Goal: Task Accomplishment & Management: Use online tool/utility

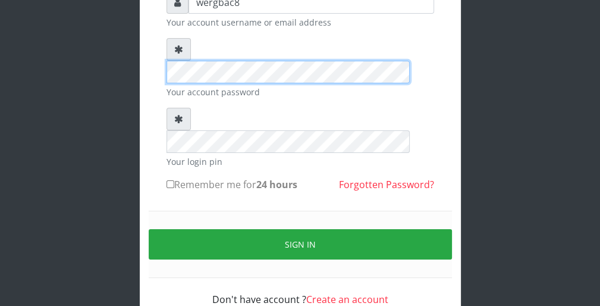
scroll to position [109, 0]
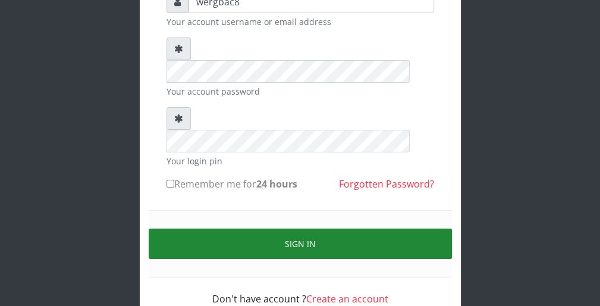
click at [418, 228] on button "Sign in" at bounding box center [300, 243] width 303 height 30
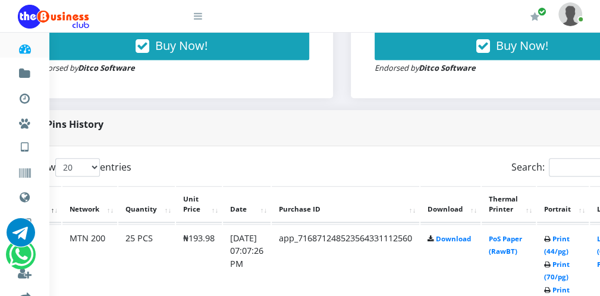
scroll to position [500, 71]
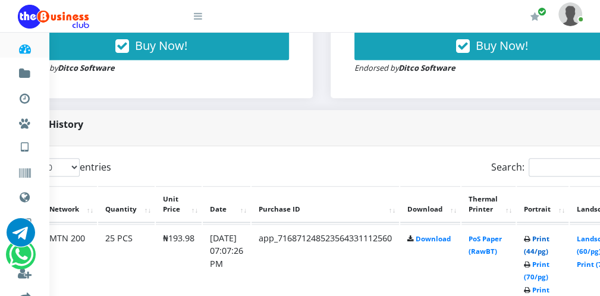
click at [550, 251] on link "Print (44/pg)" at bounding box center [537, 245] width 26 height 22
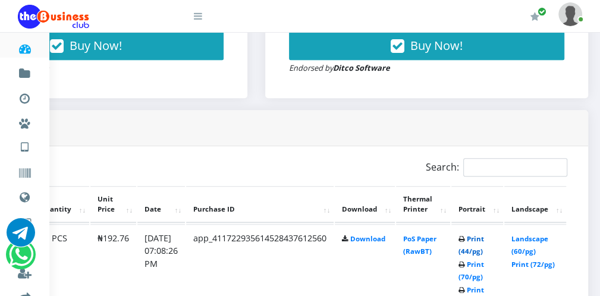
click at [469, 250] on link "Print (44/pg)" at bounding box center [472, 245] width 26 height 22
